Goal: Find specific page/section: Find specific page/section

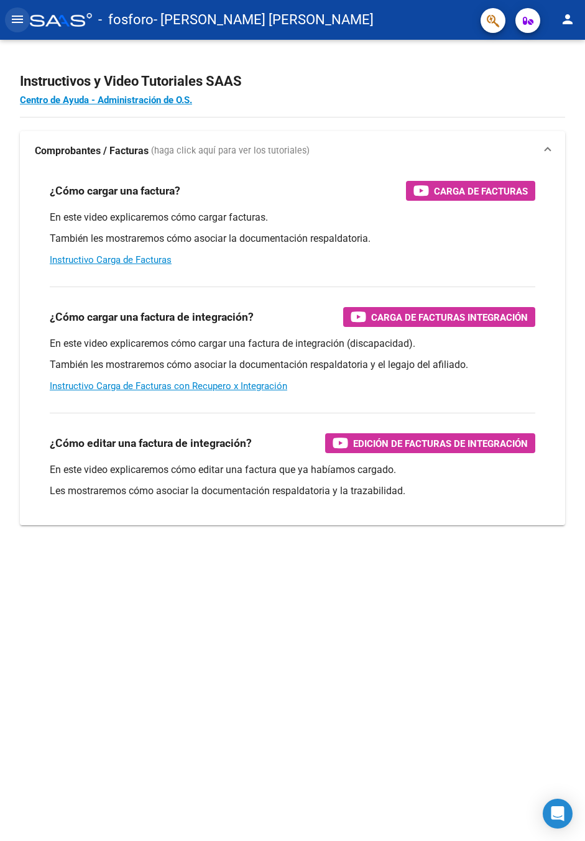
click at [20, 12] on mat-icon "menu" at bounding box center [17, 19] width 15 height 15
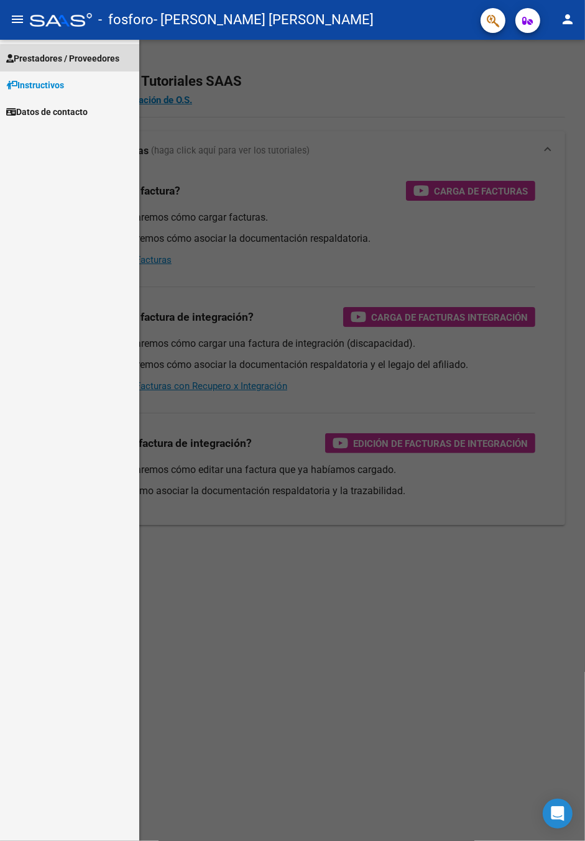
click at [113, 52] on span "Prestadores / Proveedores" at bounding box center [62, 59] width 113 height 14
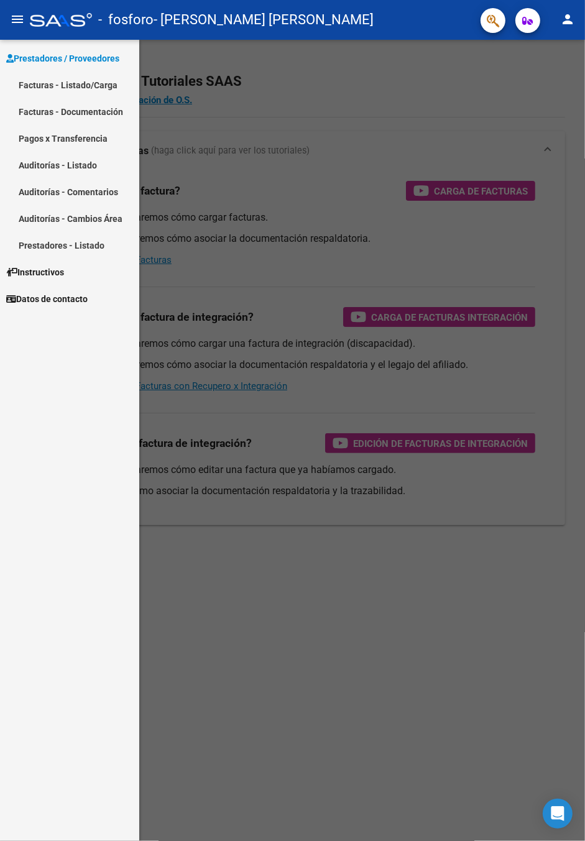
click at [111, 72] on link "Facturas - Listado/Carga" at bounding box center [69, 85] width 139 height 27
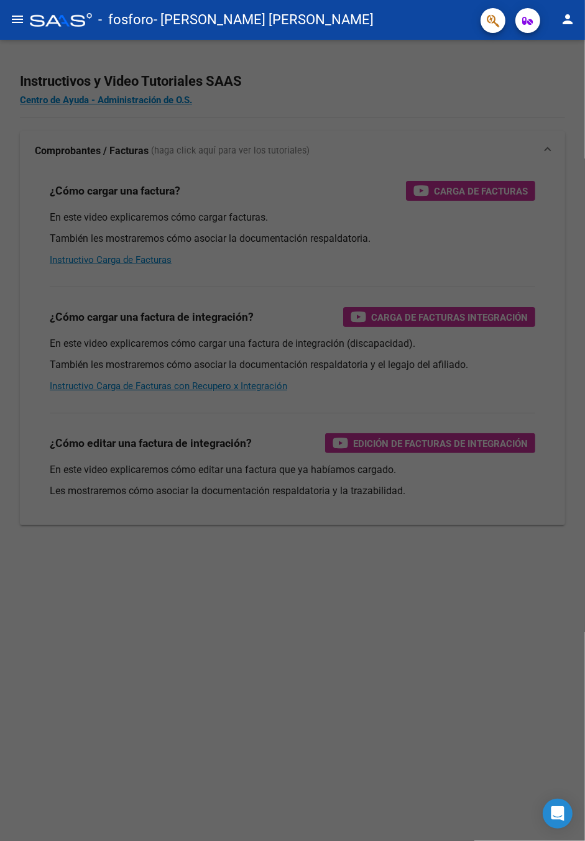
scroll to position [7, 0]
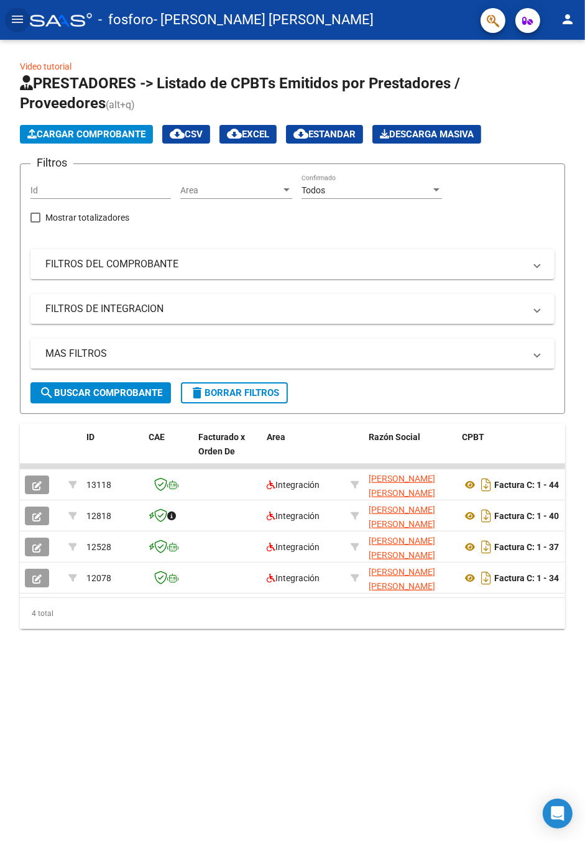
click at [174, 512] on icon at bounding box center [171, 516] width 9 height 9
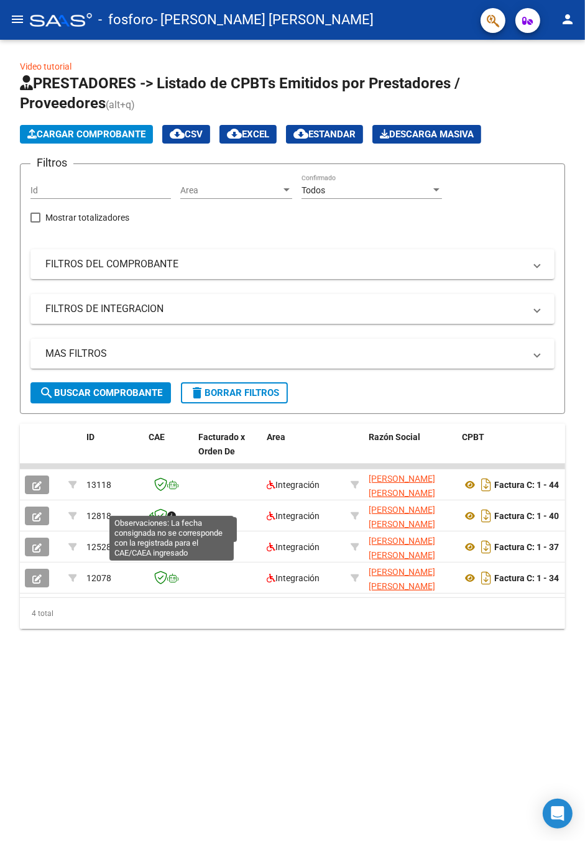
click at [176, 481] on icon at bounding box center [172, 485] width 11 height 9
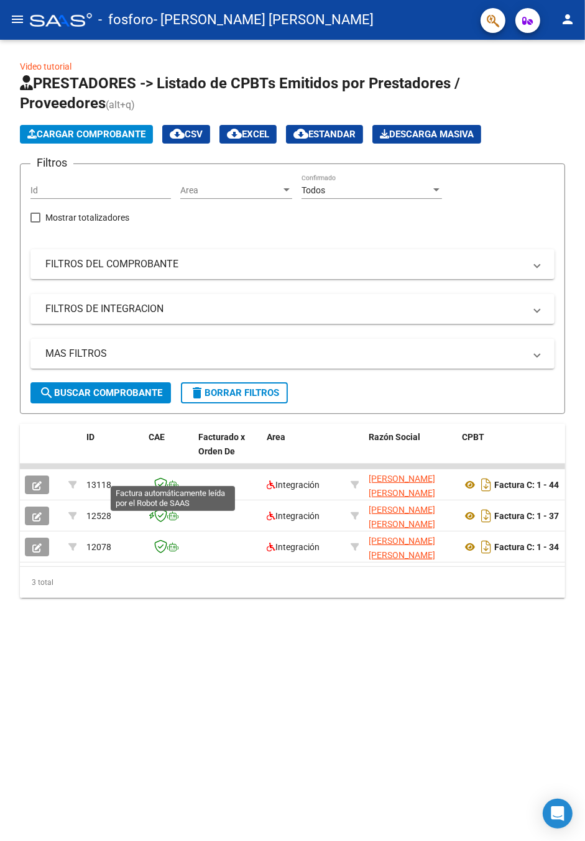
click at [333, 265] on mat-expansion-panel-header "FILTROS DEL COMPROBANTE" at bounding box center [292, 264] width 524 height 30
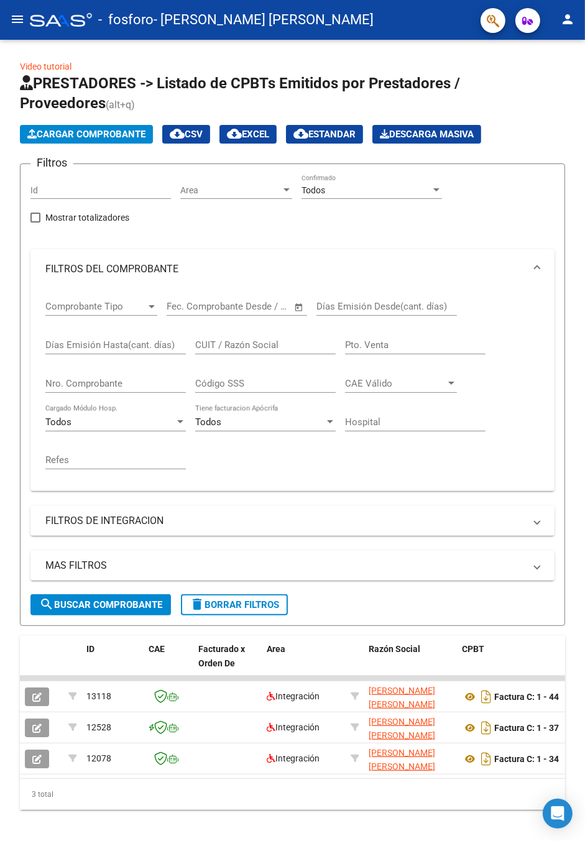
click at [252, 514] on mat-panel-title "FILTROS DE INTEGRACION" at bounding box center [284, 521] width 479 height 14
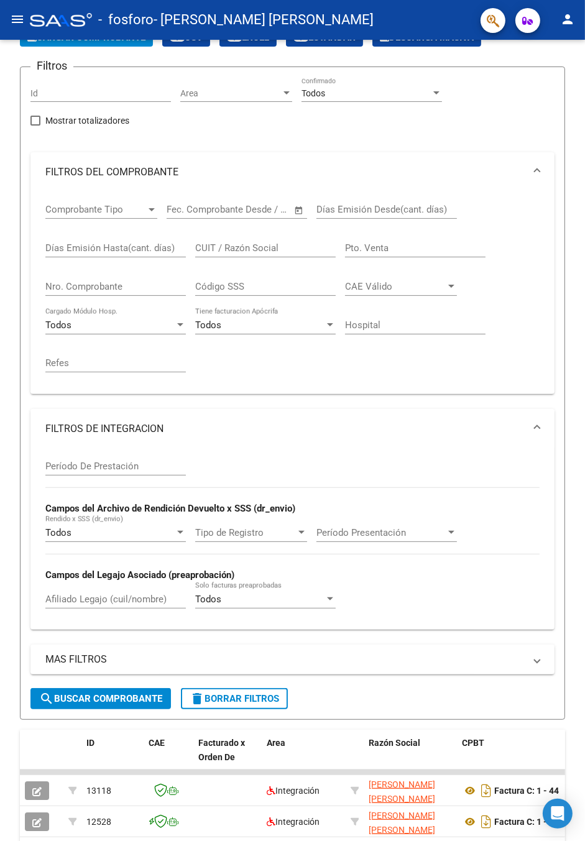
scroll to position [160, 0]
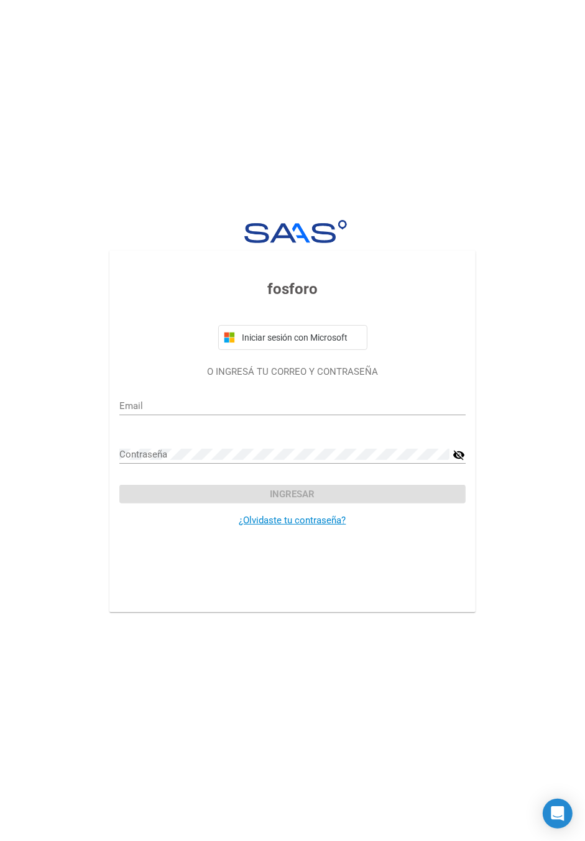
scroll to position [9, 0]
